Goal: Information Seeking & Learning: Learn about a topic

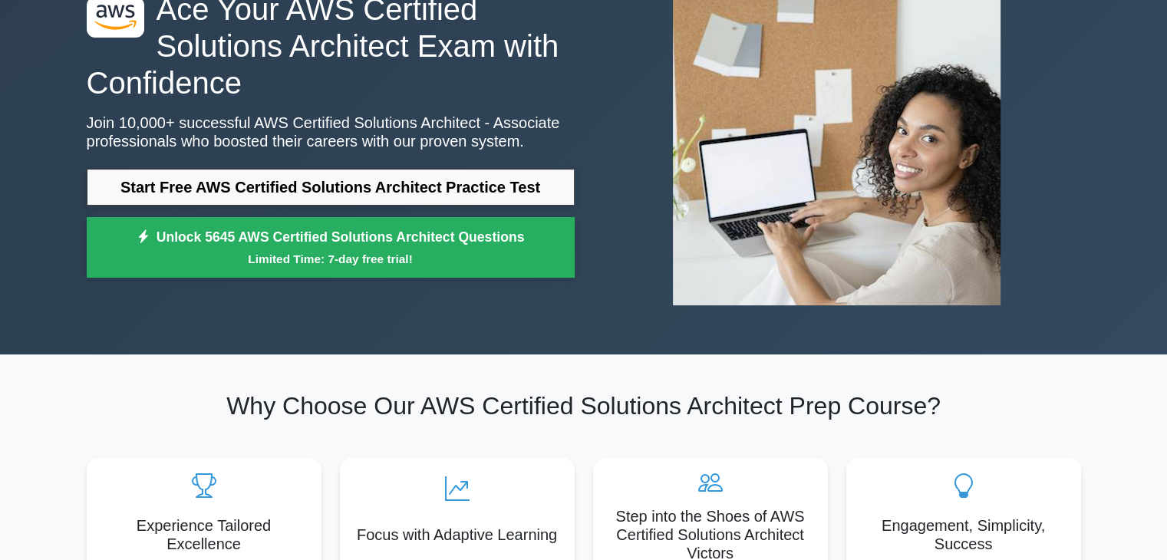
scroll to position [141, 0]
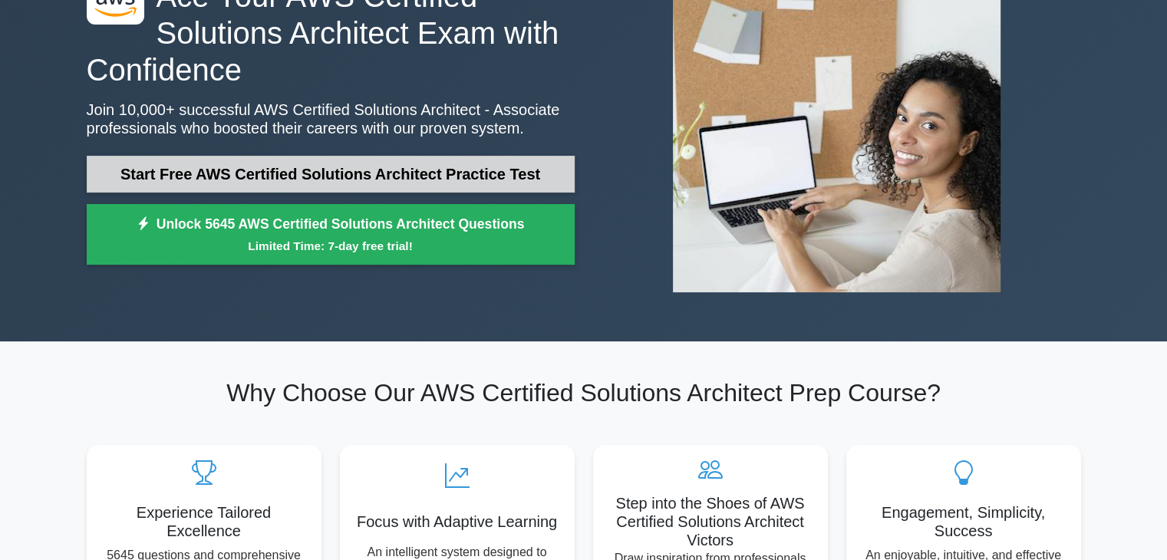
click at [403, 179] on link "Start Free AWS Certified Solutions Architect Practice Test" at bounding box center [331, 174] width 488 height 37
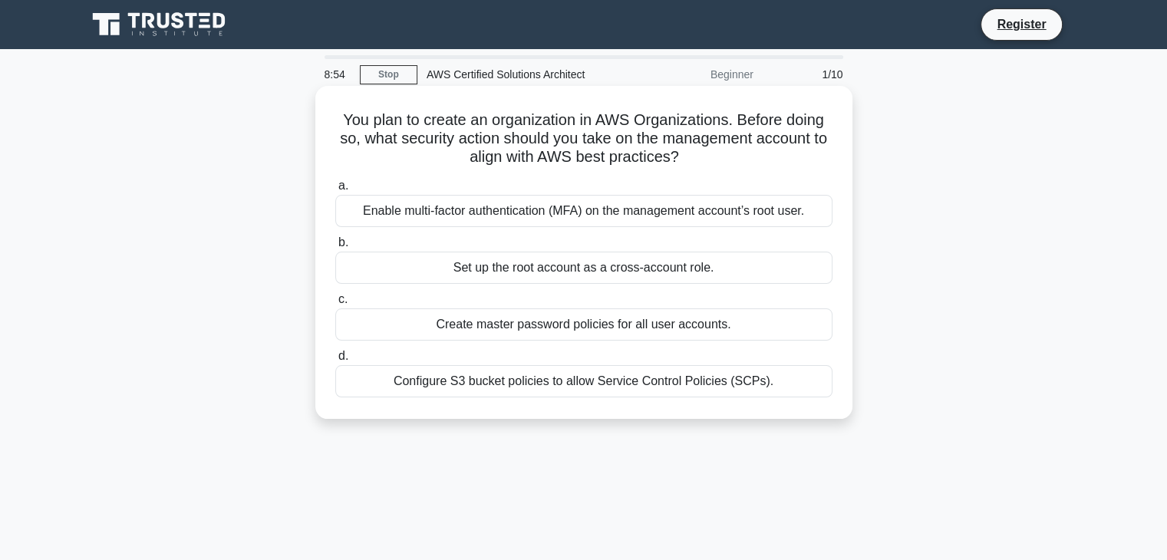
click at [525, 264] on div "Set up the root account as a cross-account role." at bounding box center [583, 268] width 497 height 32
click at [335, 248] on input "b. Set up the root account as a cross-account role." at bounding box center [335, 243] width 0 height 10
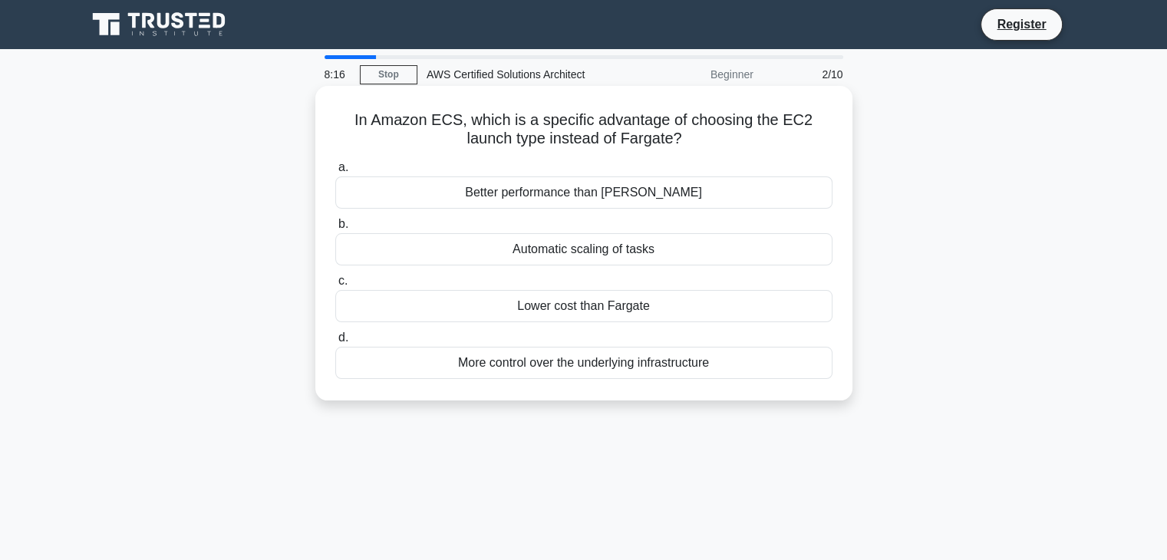
click at [554, 358] on div "More control over the underlying infrastructure" at bounding box center [583, 363] width 497 height 32
click at [335, 343] on input "d. More control over the underlying infrastructure" at bounding box center [335, 338] width 0 height 10
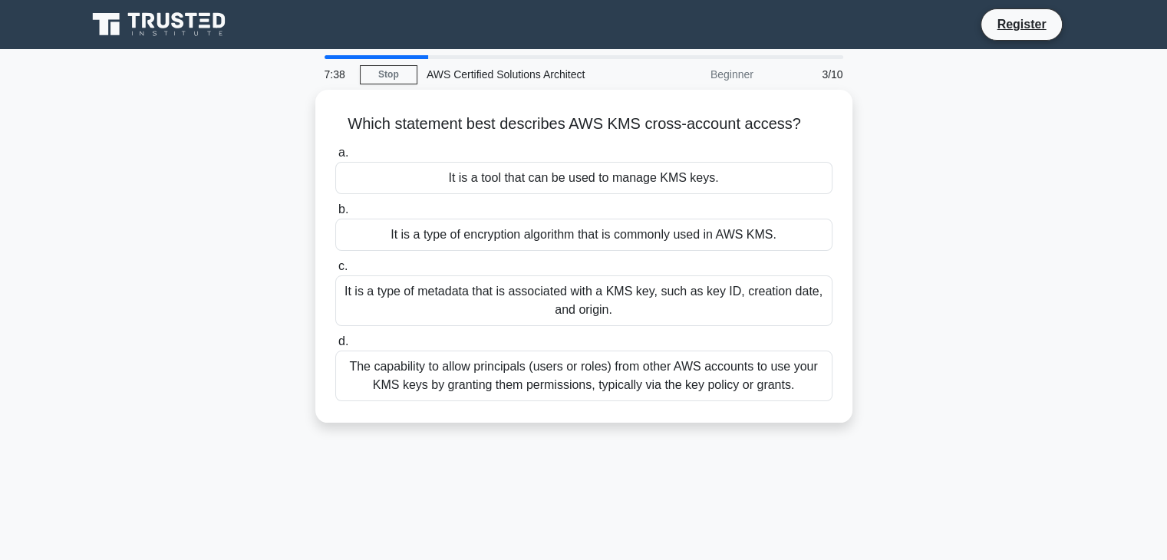
click at [1112, 167] on main "7:38 Stop AWS Certified Solutions Architect Beginner 3/10 Which statement best …" at bounding box center [583, 439] width 1167 height 780
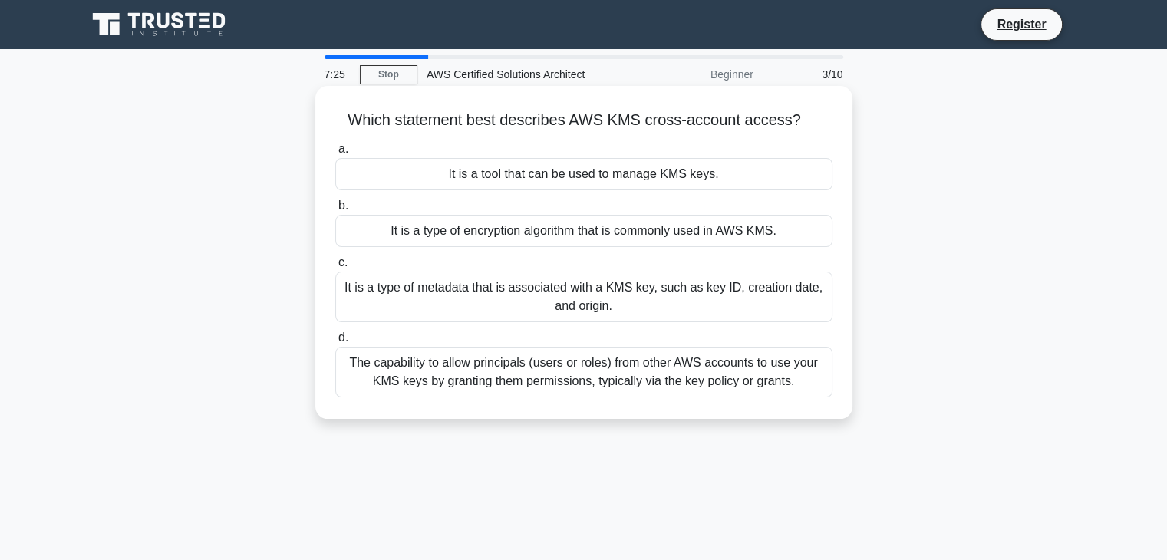
click at [737, 369] on div "The capability to allow principals (users or roles) from other AWS accounts to …" at bounding box center [583, 372] width 497 height 51
click at [335, 343] on input "d. The capability to allow principals (users or roles) from other AWS accounts …" at bounding box center [335, 338] width 0 height 10
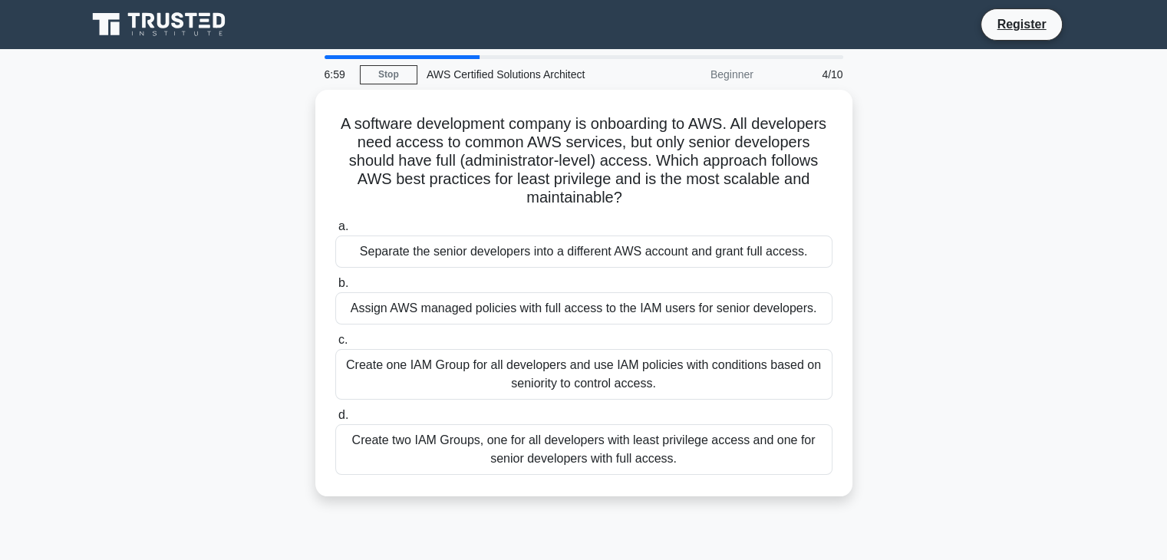
drag, startPoint x: 370, startPoint y: 114, endPoint x: 789, endPoint y: 516, distance: 580.6
click at [789, 516] on div "6:59 Stop AWS Certified Solutions Architect Beginner 4/10 A software developmen…" at bounding box center [583, 438] width 1013 height 767
copy div "A software development company is onboarding to AWS. All developers need access…"
click at [50, 145] on main "6:10 Stop AWS Certified Solutions Architect Beginner 4/10 A software developmen…" at bounding box center [583, 439] width 1167 height 780
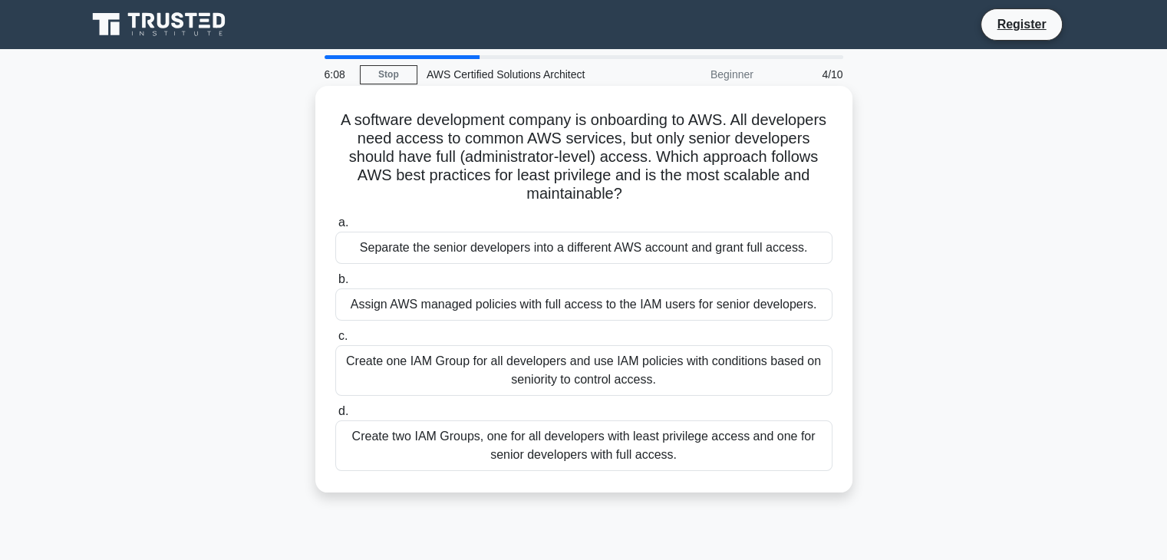
click at [450, 430] on div "Create two IAM Groups, one for all developers with least privilege access and o…" at bounding box center [583, 445] width 497 height 51
click at [335, 417] on input "d. Create two IAM Groups, one for all developers with least privilege access an…" at bounding box center [335, 412] width 0 height 10
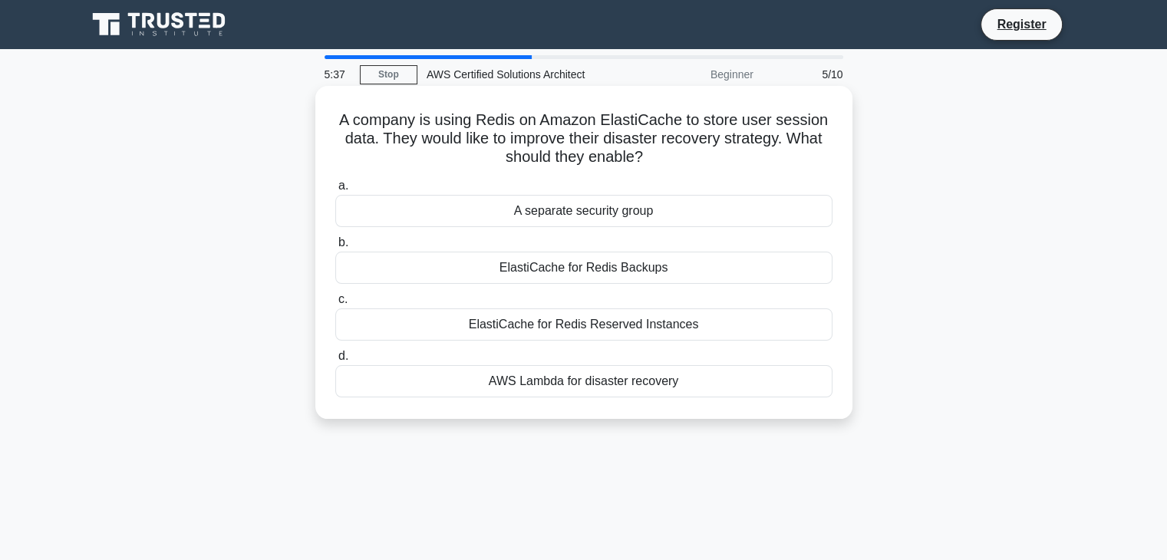
click at [644, 382] on div "AWS Lambda for disaster recovery" at bounding box center [583, 381] width 497 height 32
click at [335, 361] on input "d. AWS Lambda for disaster recovery" at bounding box center [335, 356] width 0 height 10
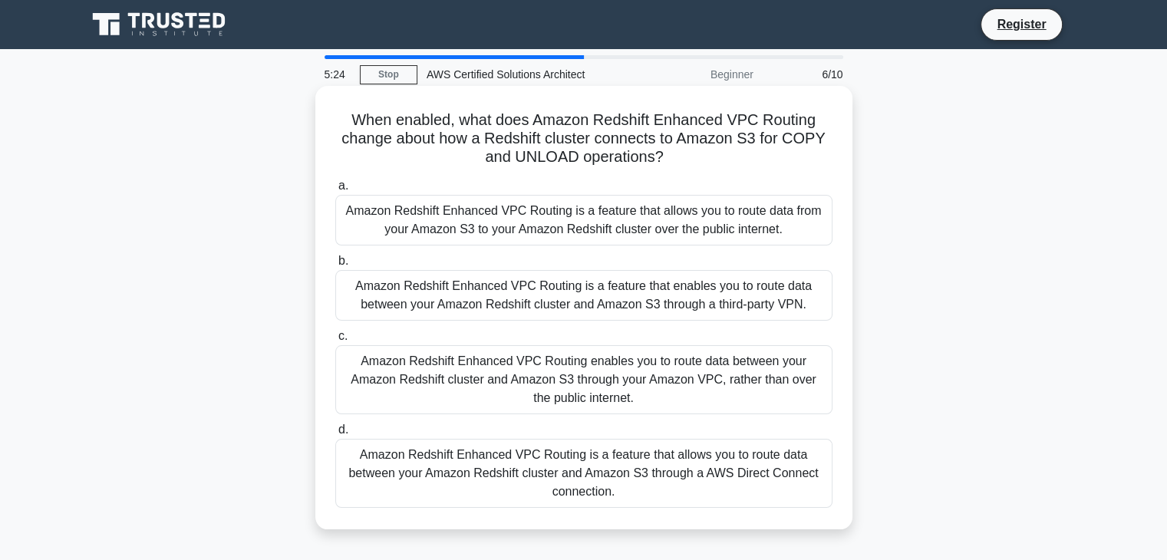
click at [563, 490] on div "Amazon Redshift Enhanced VPC Routing is a feature that allows you to route data…" at bounding box center [583, 473] width 497 height 69
click at [335, 435] on input "d. Amazon Redshift Enhanced VPC Routing is a feature that allows you to route d…" at bounding box center [335, 430] width 0 height 10
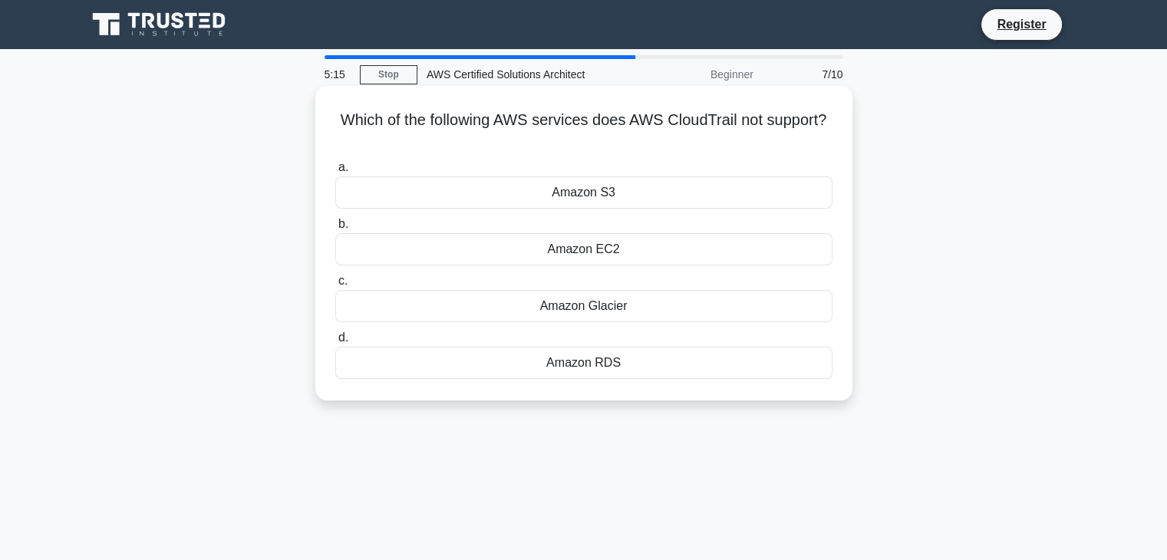
click at [541, 306] on div "Amazon Glacier" at bounding box center [583, 306] width 497 height 32
click at [335, 286] on input "c. Amazon Glacier" at bounding box center [335, 281] width 0 height 10
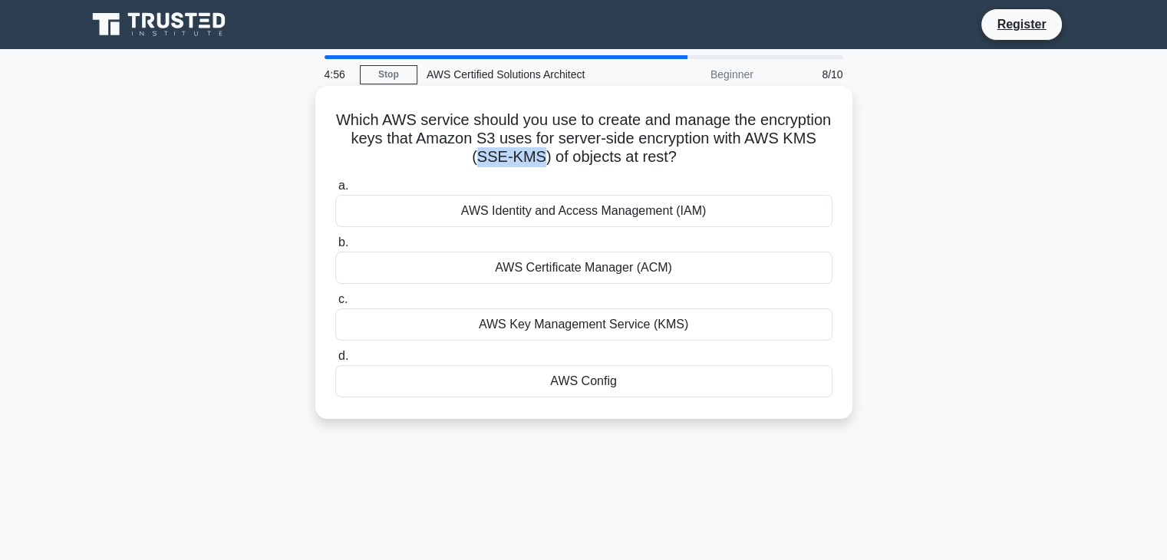
drag, startPoint x: 513, startPoint y: 159, endPoint x: 575, endPoint y: 160, distance: 62.2
click at [575, 160] on h5 "Which AWS service should you use to create and manage the encryption keys that …" at bounding box center [584, 138] width 500 height 57
copy h5 "SSE-KMS"
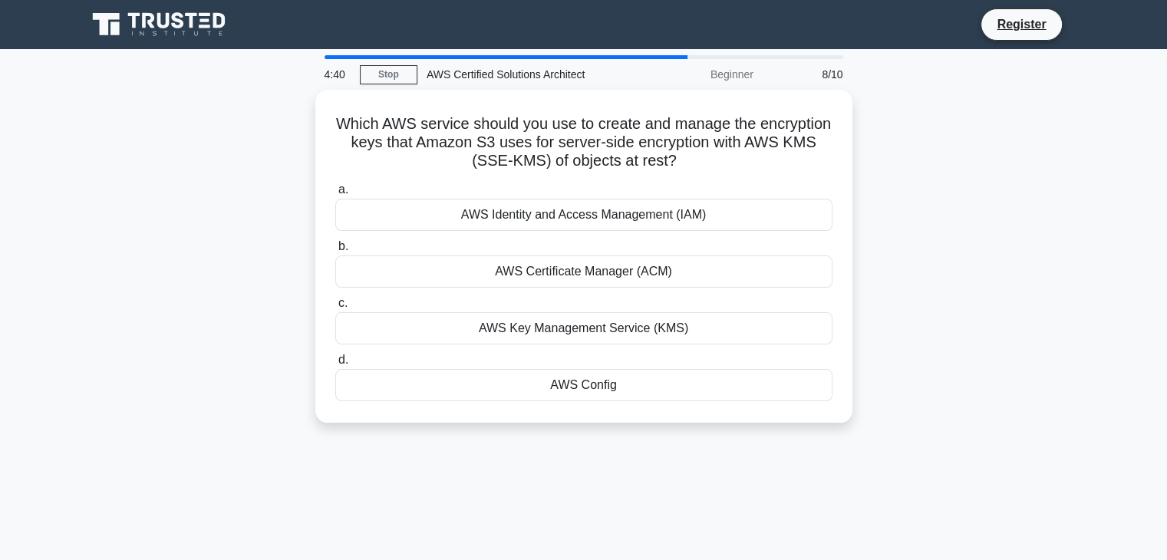
click at [9, 142] on main "4:40 Stop AWS Certified Solutions Architect Beginner 8/10 Which AWS service sho…" at bounding box center [583, 439] width 1167 height 780
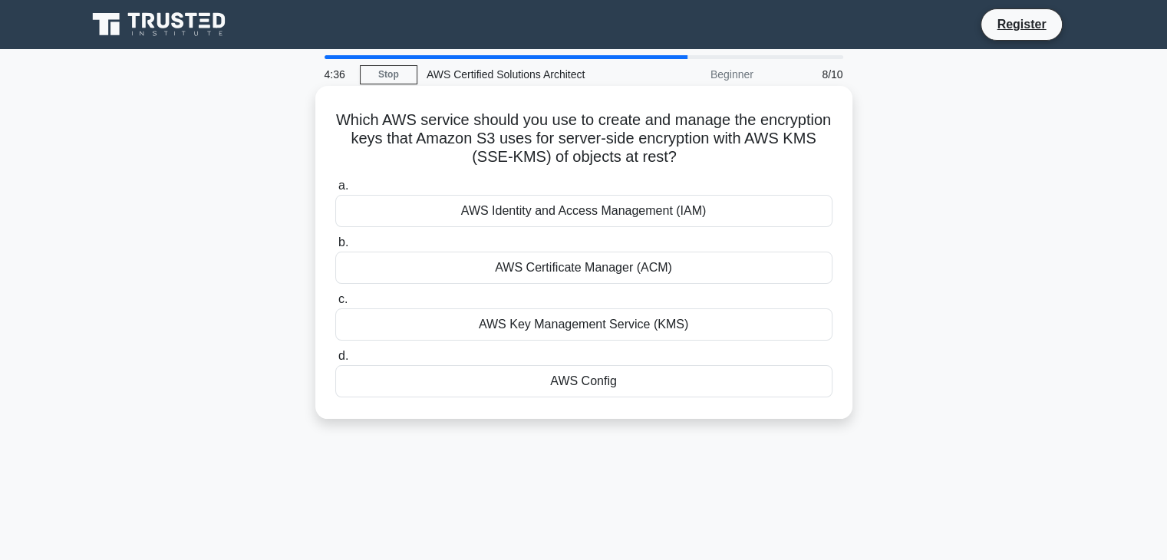
click at [579, 217] on div "AWS Identity and Access Management (IAM)" at bounding box center [583, 211] width 497 height 32
click at [335, 191] on input "a. AWS Identity and Access Management (IAM)" at bounding box center [335, 186] width 0 height 10
